Goal: Task Accomplishment & Management: Use online tool/utility

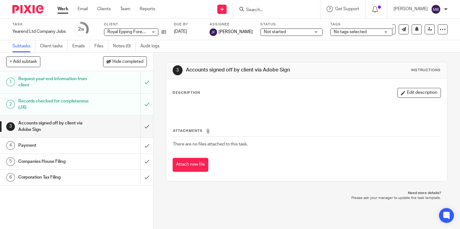
click at [267, 11] on input "Search" at bounding box center [273, 10] width 56 height 6
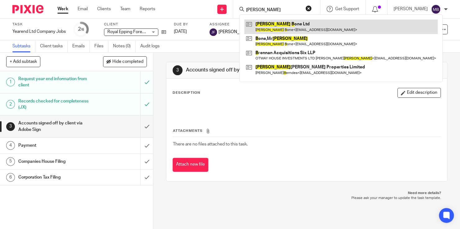
type input "George b"
click at [278, 25] on link at bounding box center [340, 27] width 193 height 14
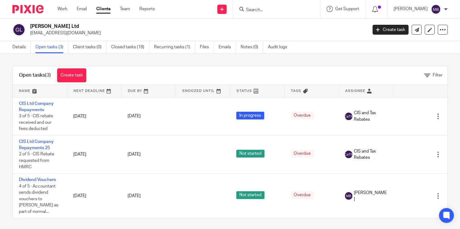
scroll to position [1, 0]
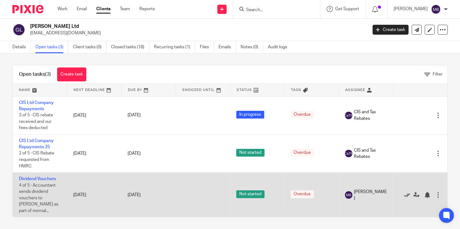
click at [409, 192] on icon at bounding box center [406, 195] width 6 height 6
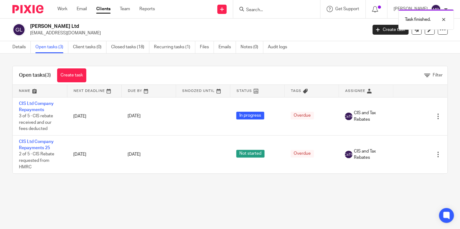
scroll to position [0, 0]
click at [129, 47] on link "Closed tasks (18)" at bounding box center [130, 47] width 38 height 12
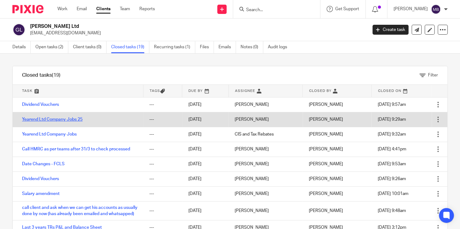
click at [70, 118] on link "Yearend Ltd Company Jobs 25" at bounding box center [52, 120] width 60 height 4
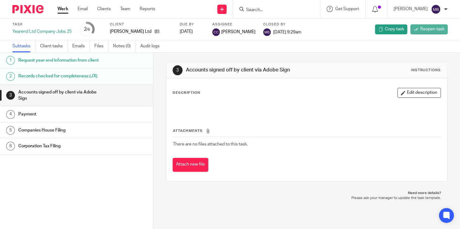
click at [421, 32] on span "Reopen task" at bounding box center [432, 29] width 24 height 6
